Goal: Find specific page/section: Find specific page/section

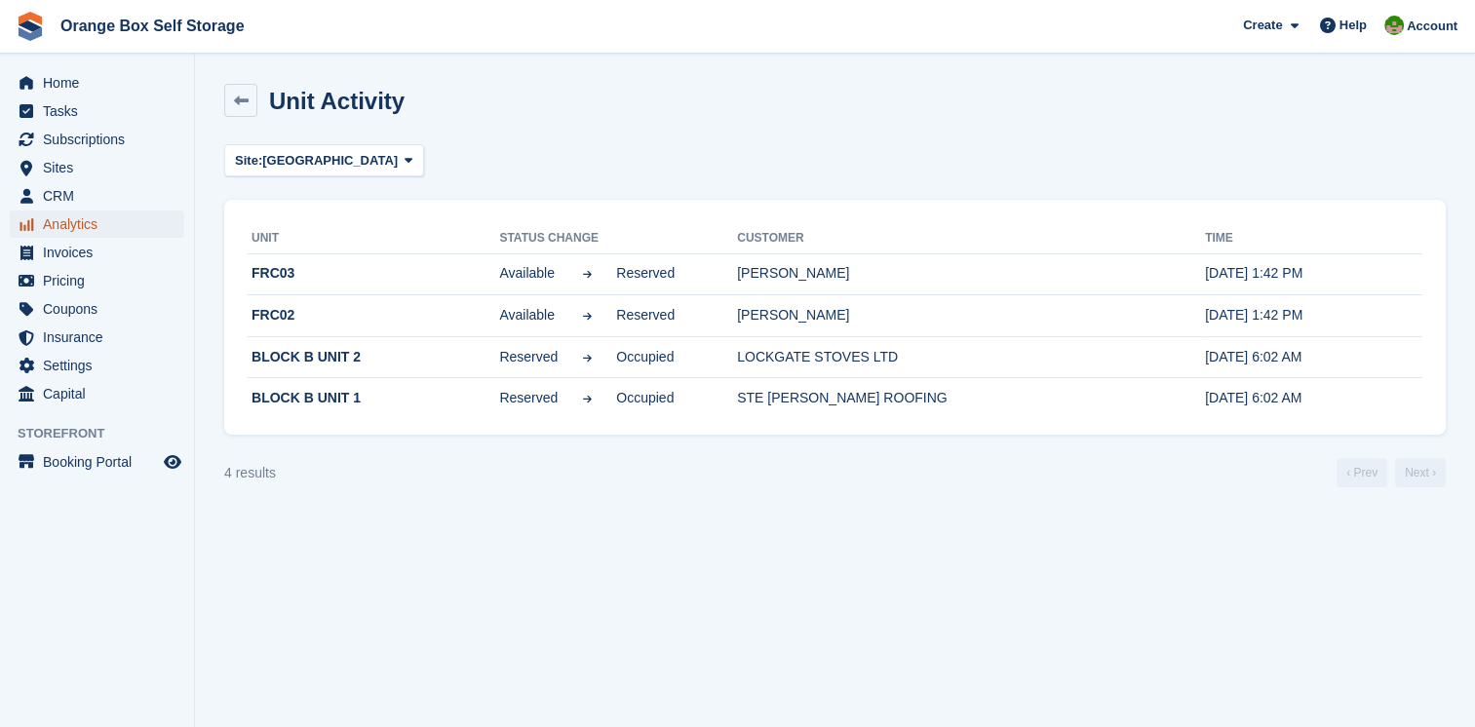
click at [64, 222] on span "Analytics" at bounding box center [101, 224] width 117 height 27
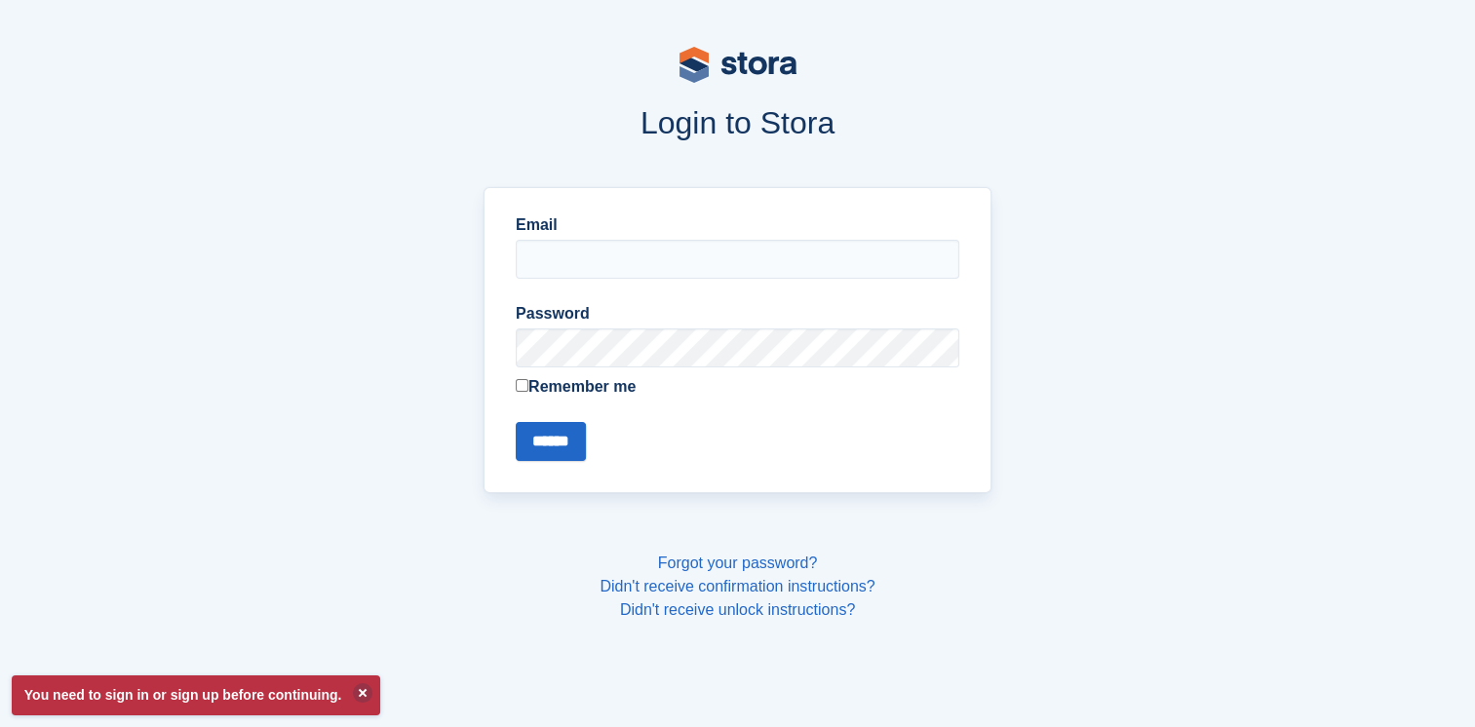
type input "**********"
click at [549, 442] on input "******" at bounding box center [551, 441] width 70 height 39
